Goal: Check status: Check status

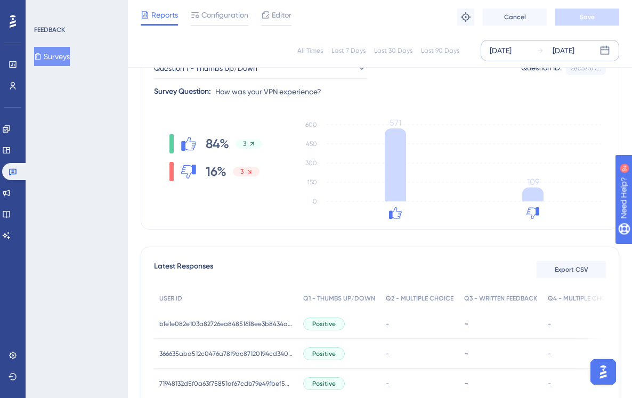
click at [563, 48] on div "[DATE]" at bounding box center [563, 50] width 22 height 13
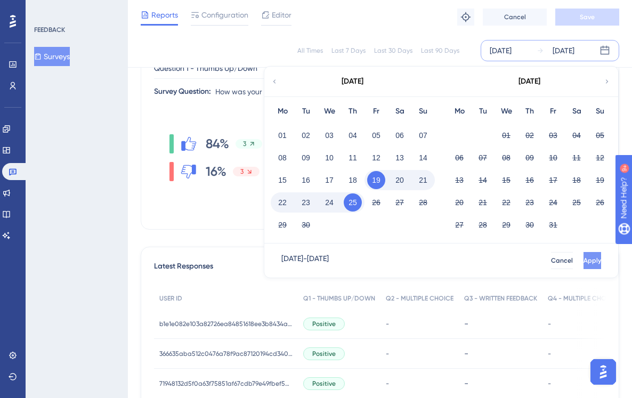
click at [588, 260] on button "Apply" at bounding box center [592, 260] width 18 height 17
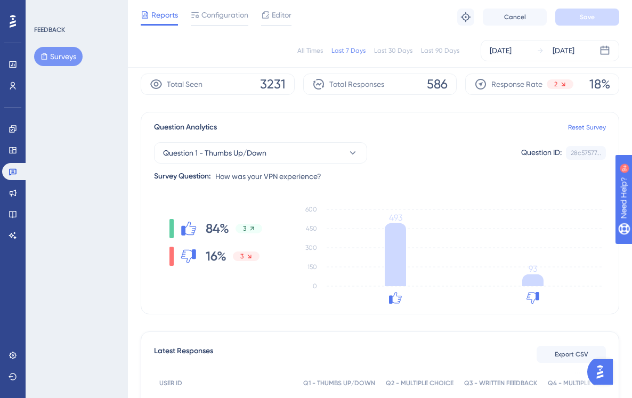
scroll to position [35, 0]
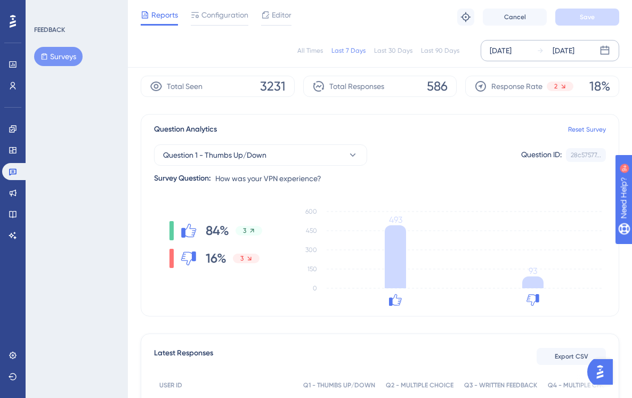
click at [565, 53] on div "Sep 26 2025" at bounding box center [563, 50] width 22 height 13
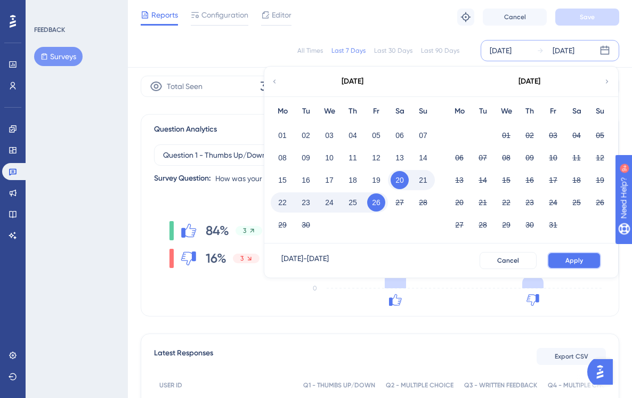
click at [581, 255] on button "Apply" at bounding box center [574, 260] width 54 height 17
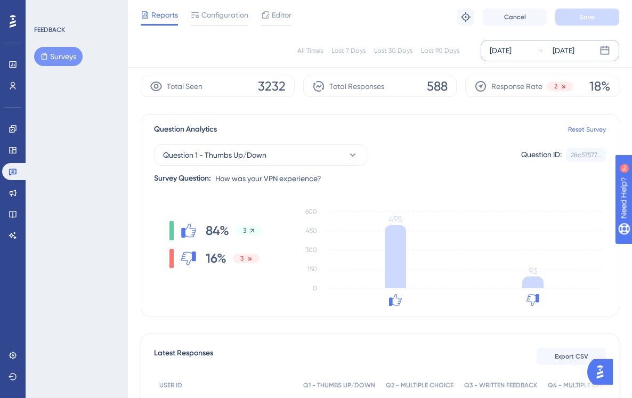
click at [581, 41] on div "Sep 20 2025 Sep 26 2025" at bounding box center [550, 50] width 139 height 21
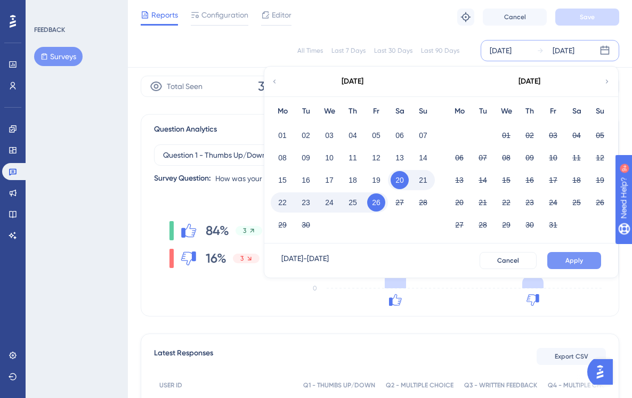
click at [585, 266] on button "Apply" at bounding box center [574, 260] width 54 height 17
